Goal: Information Seeking & Learning: Learn about a topic

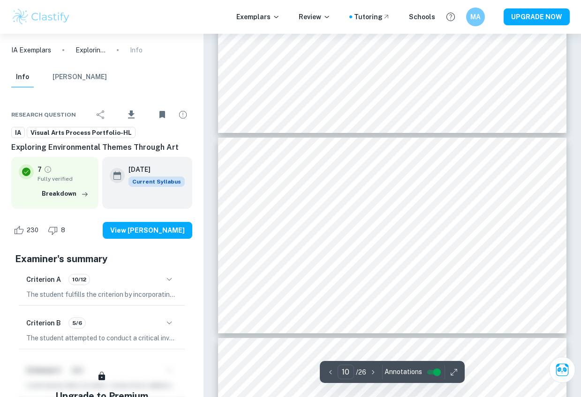
scroll to position [1884, 0]
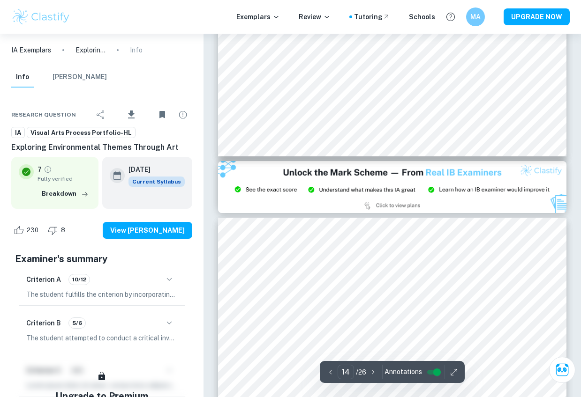
type input "15"
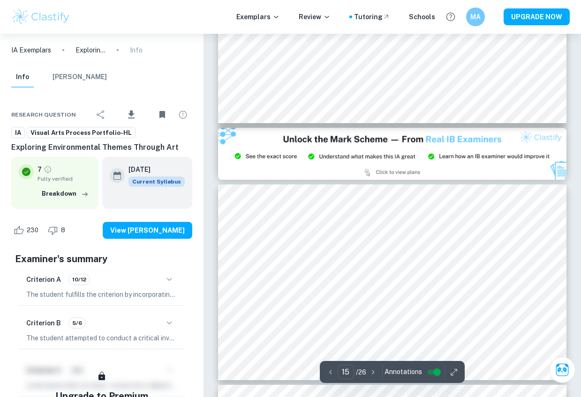
scroll to position [2926, 0]
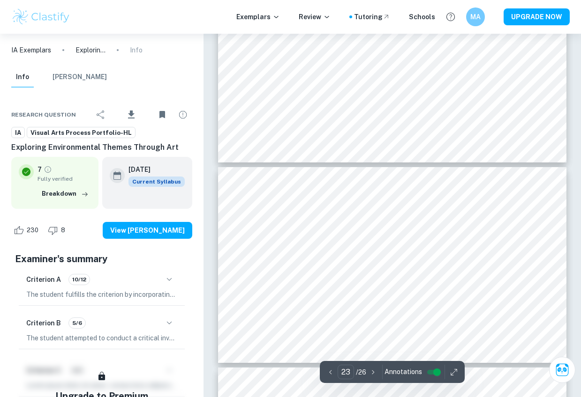
scroll to position [4574, 0]
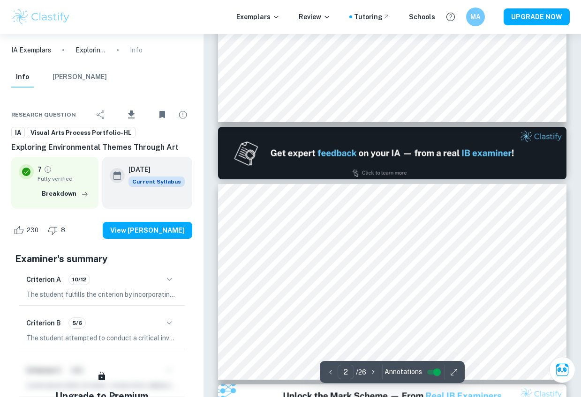
type input "1"
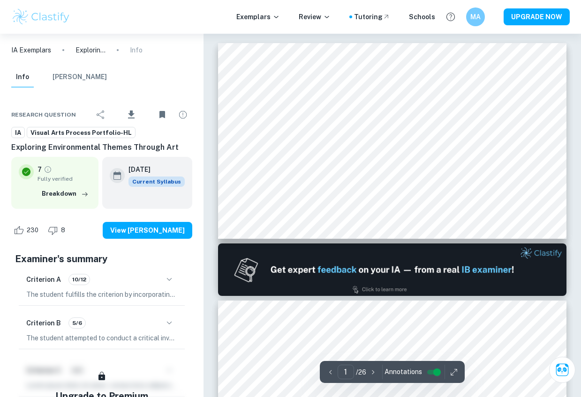
scroll to position [0, 0]
click at [82, 190] on icon "button" at bounding box center [84, 194] width 9 height 9
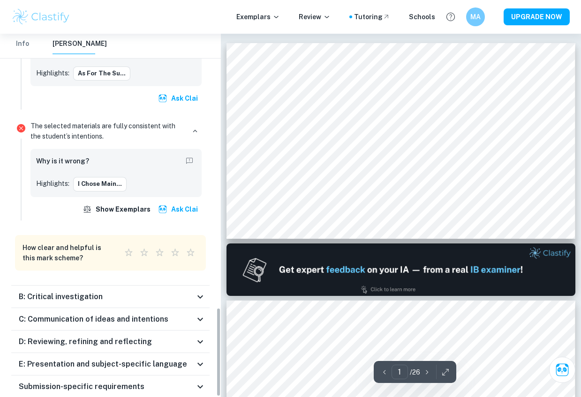
scroll to position [1116, 0]
click at [86, 292] on h6 "B: Critical investigation" at bounding box center [61, 297] width 84 height 11
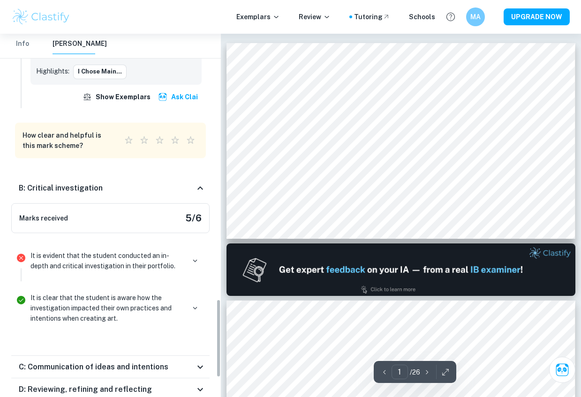
scroll to position [1233, 0]
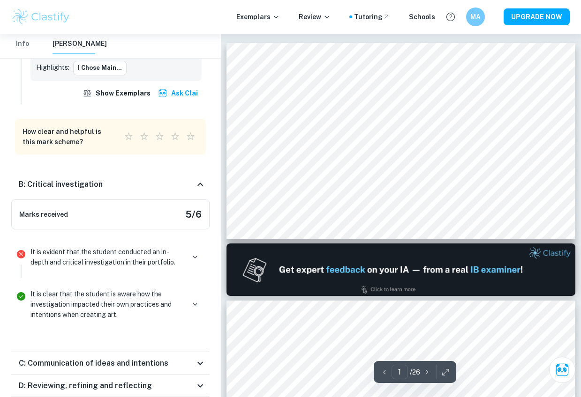
click at [148, 179] on div "B: Critical investigation" at bounding box center [107, 184] width 176 height 11
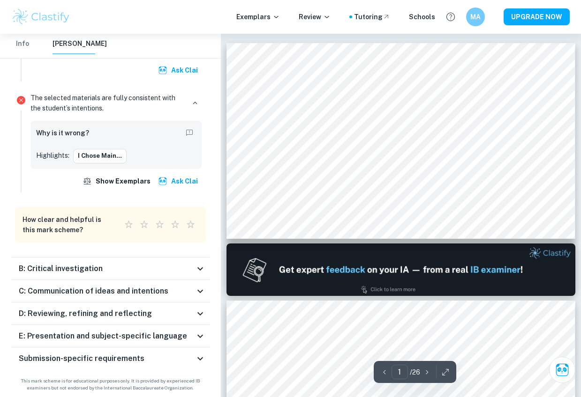
scroll to position [1116, 0]
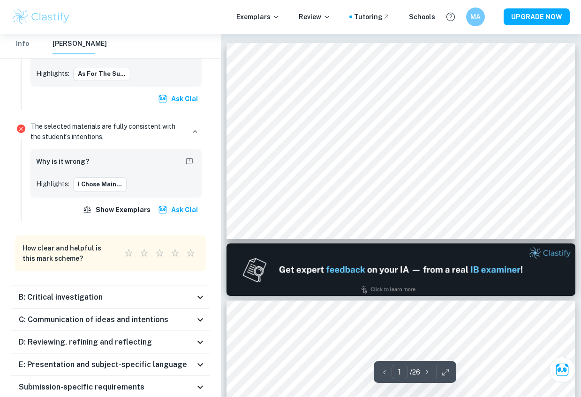
click at [112, 314] on h6 "C: Communication of ideas and intentions" at bounding box center [94, 319] width 150 height 11
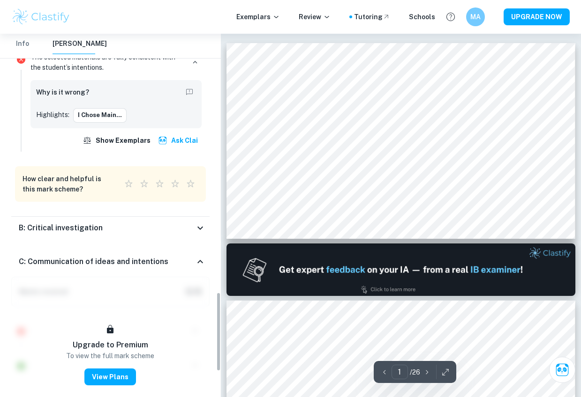
click at [126, 256] on h6 "C: Communication of ideas and intentions" at bounding box center [94, 261] width 150 height 11
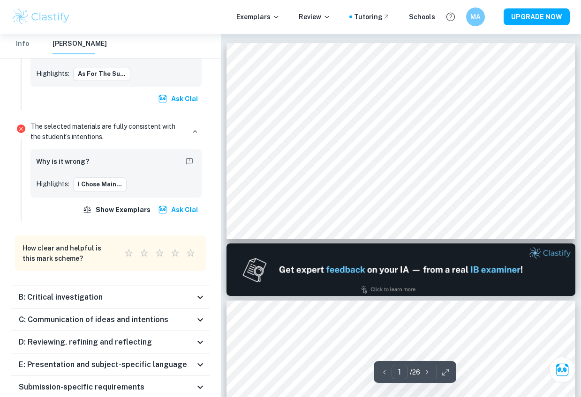
click at [90, 331] on div "D: Reviewing, refining and reflecting" at bounding box center [110, 342] width 198 height 22
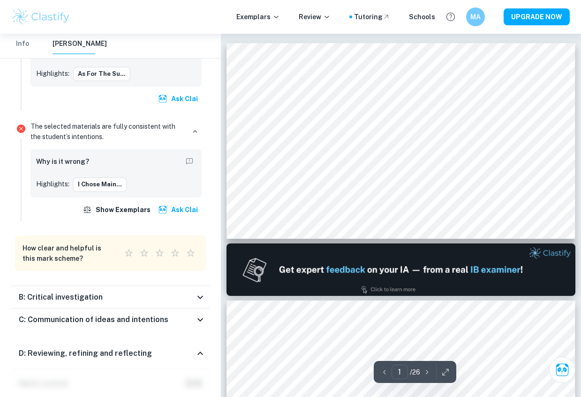
click at [91, 348] on h6 "D: Reviewing, refining and reflecting" at bounding box center [85, 353] width 133 height 11
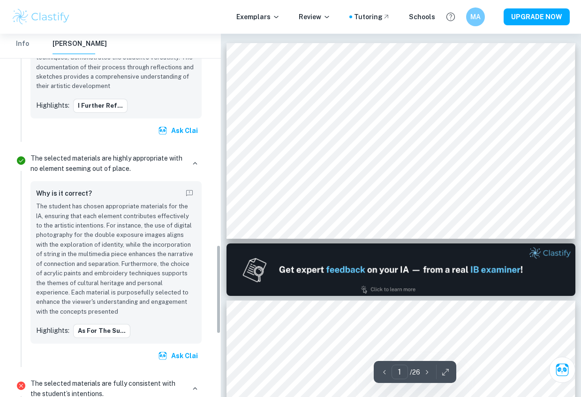
scroll to position [861, 0]
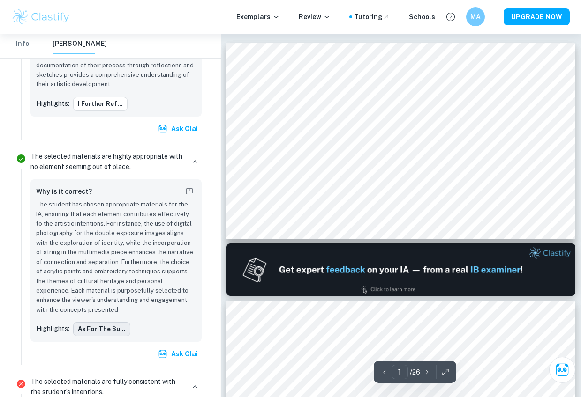
click at [98, 322] on button "As for the su..." at bounding box center [101, 329] width 57 height 14
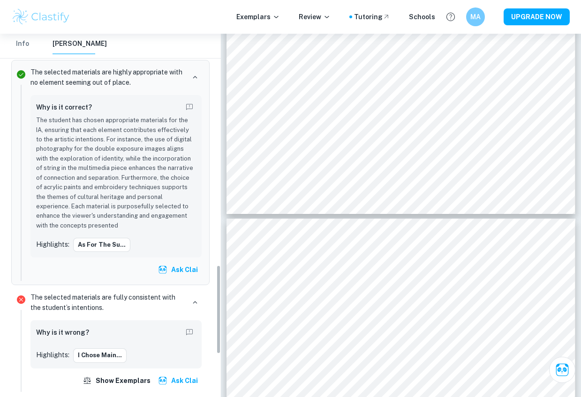
scroll to position [948, 0]
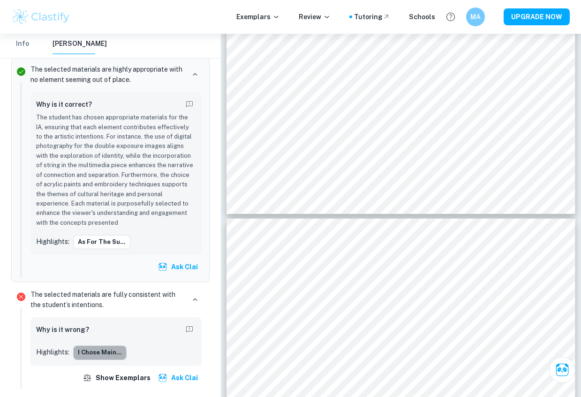
click at [92, 346] on button "I chose main..." at bounding box center [99, 353] width 53 height 14
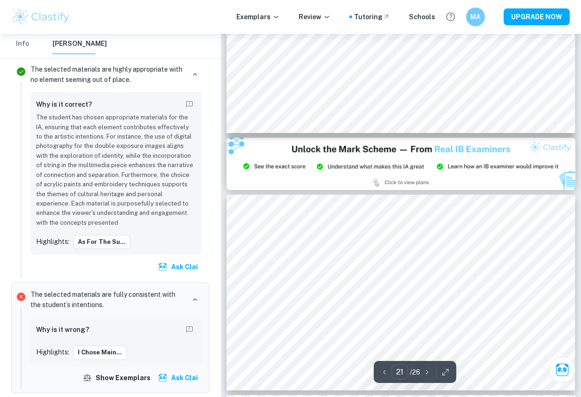
scroll to position [4023, 0]
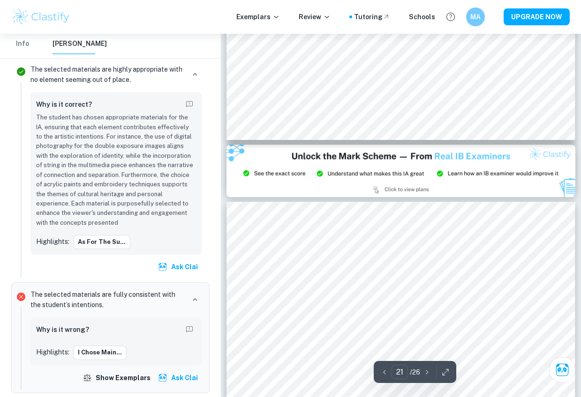
type input "20"
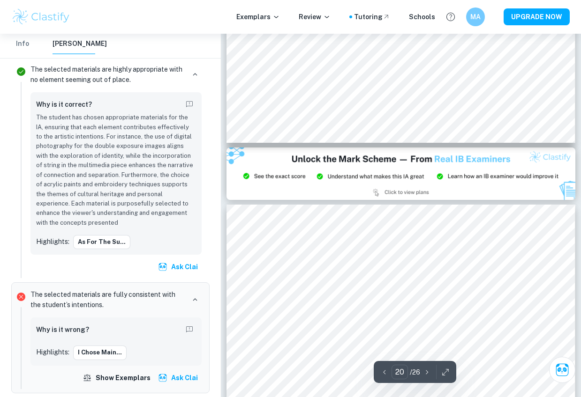
scroll to position [4021, 0]
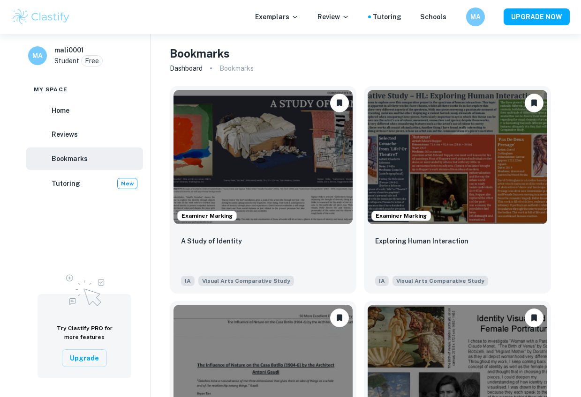
scroll to position [768, 0]
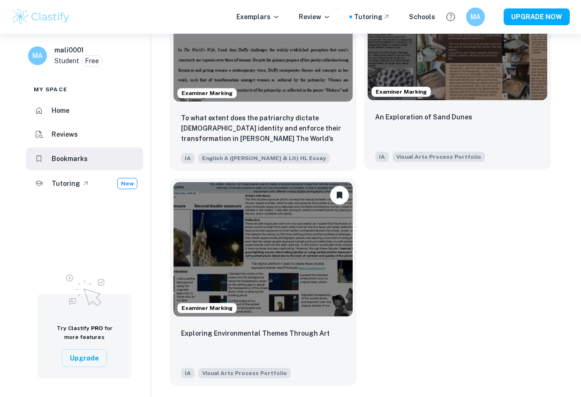
click at [465, 90] on img at bounding box center [456, 33] width 179 height 135
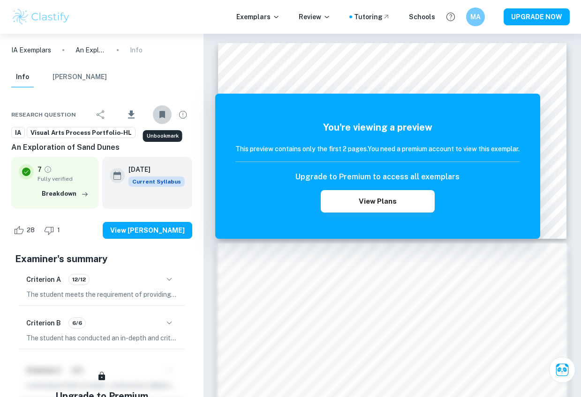
click at [162, 117] on icon "Unbookmark" at bounding box center [162, 114] width 6 height 7
click at [77, 133] on span "Visual Arts Process Portfolio-HL" at bounding box center [81, 132] width 108 height 9
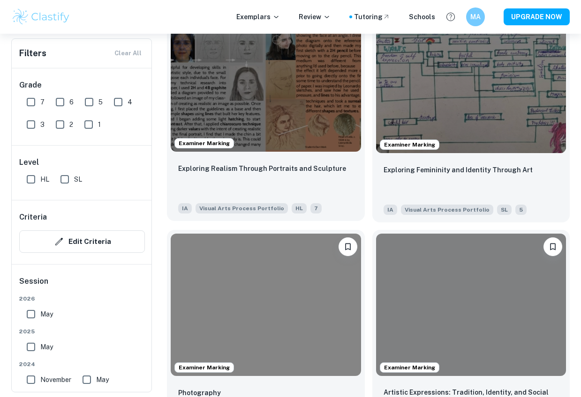
scroll to position [1354, 0]
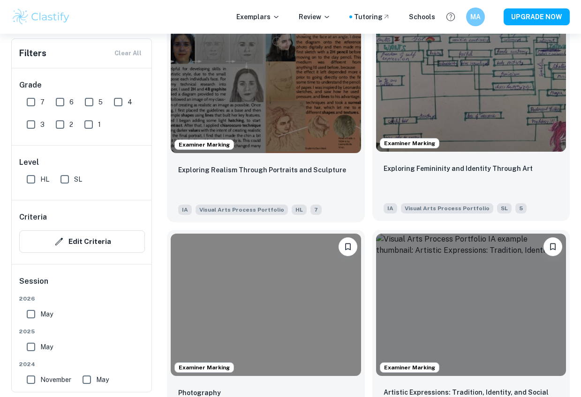
click at [439, 83] on img at bounding box center [471, 80] width 190 height 142
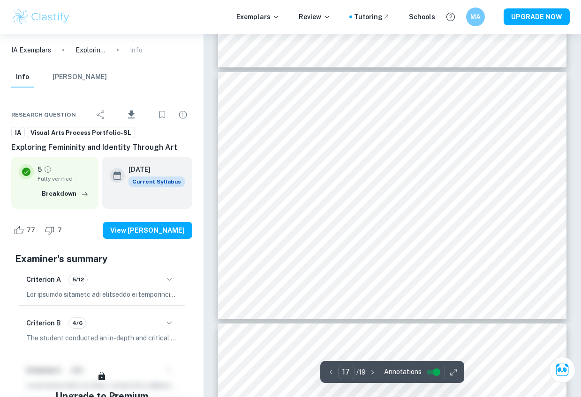
scroll to position [4228, 0]
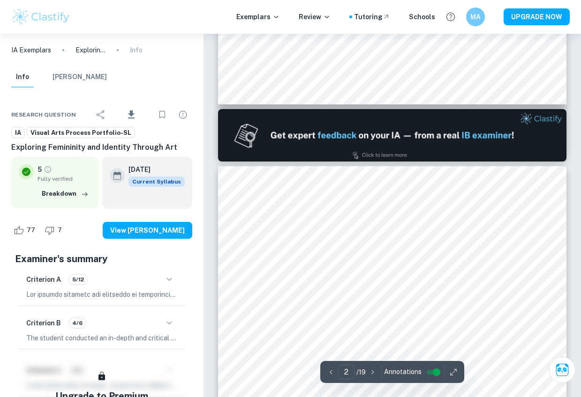
type input "1"
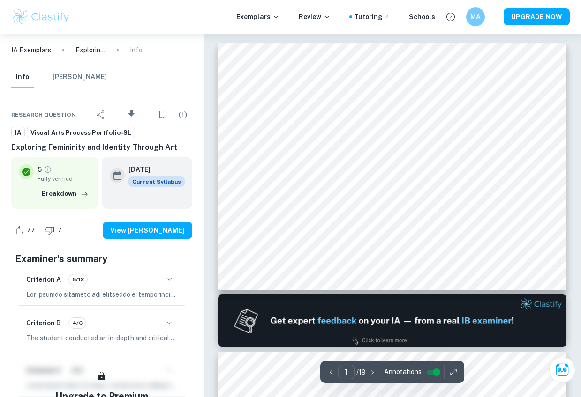
scroll to position [0, 0]
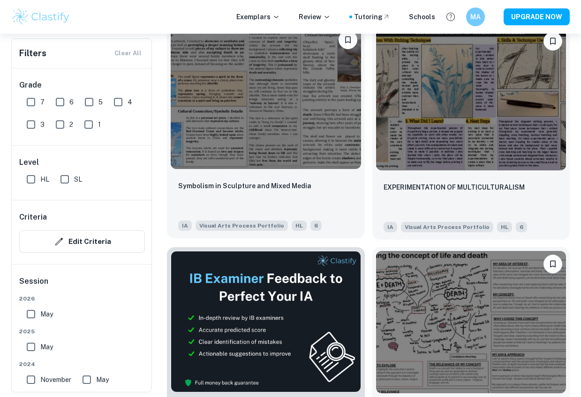
scroll to position [2004, 0]
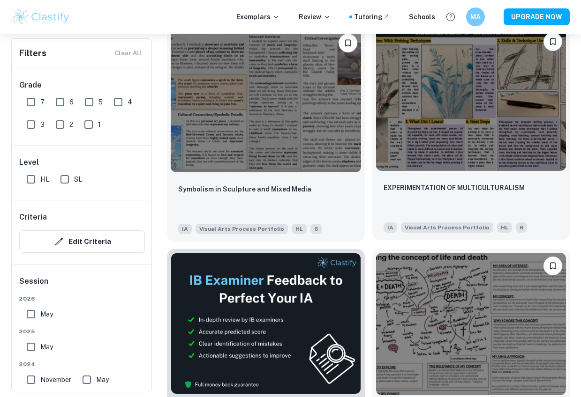
click at [427, 96] on img at bounding box center [471, 100] width 190 height 142
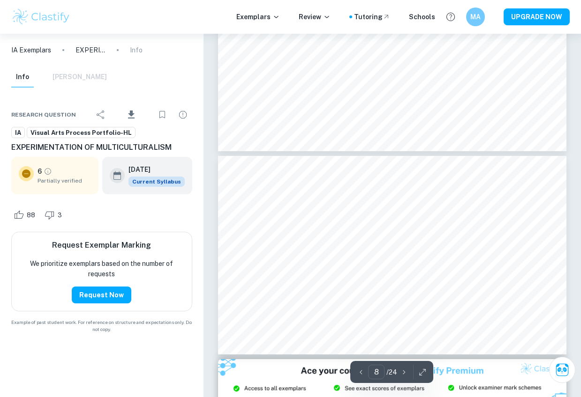
scroll to position [1398, 0]
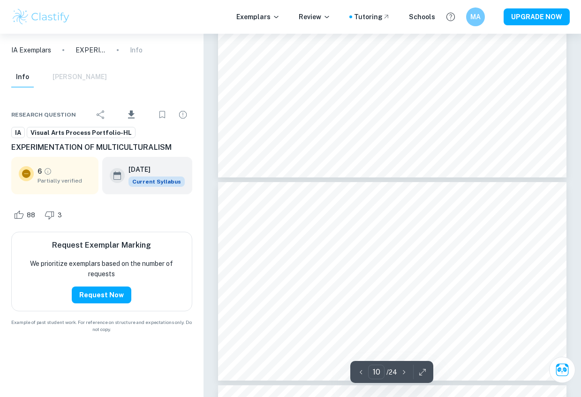
type input "11"
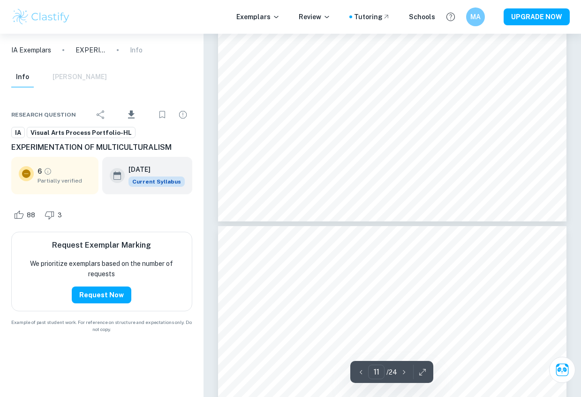
scroll to position [2229, 0]
